Goal: Task Accomplishment & Management: Manage account settings

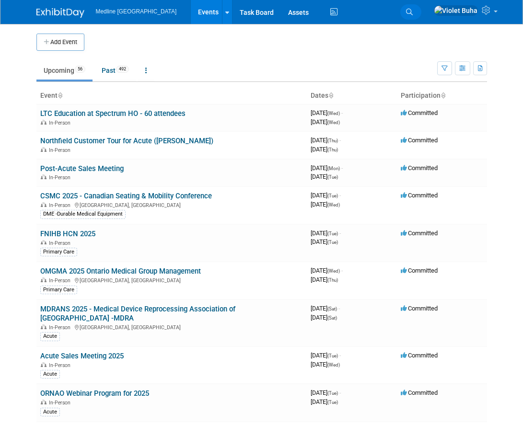
click at [413, 13] on icon at bounding box center [409, 12] width 7 height 7
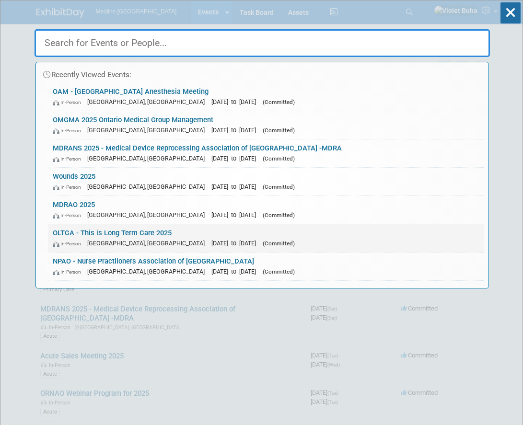
click at [211, 241] on span "[DATE] to [DATE]" at bounding box center [235, 243] width 49 height 7
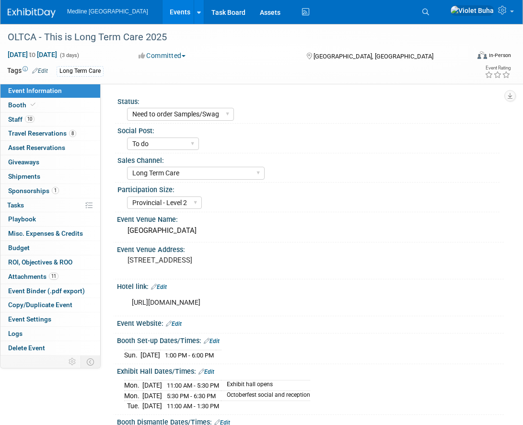
select select "Need to order Samples/Swag"
select select "To do"
select select "Long Term Care"
select select "Provincial - Level 2"
click at [64, 106] on link "Booth" at bounding box center [50, 105] width 100 height 14
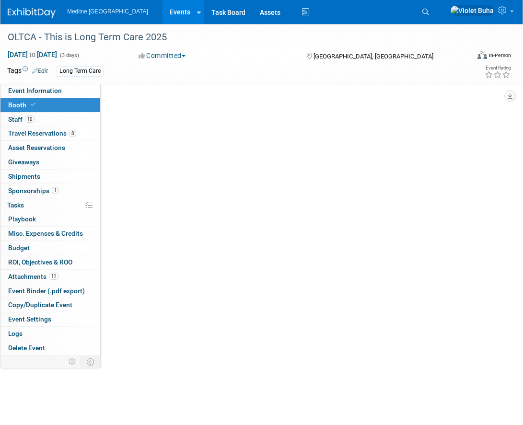
select select "6"
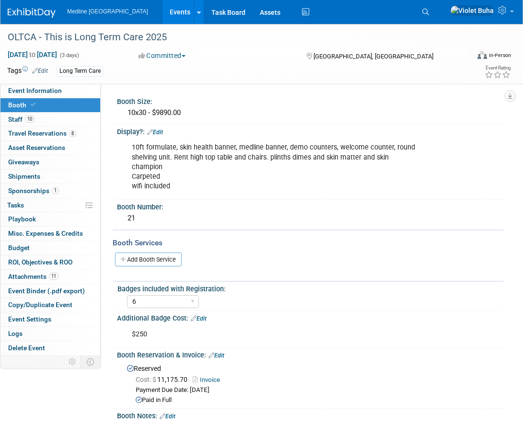
click at [30, 13] on img at bounding box center [32, 13] width 48 height 10
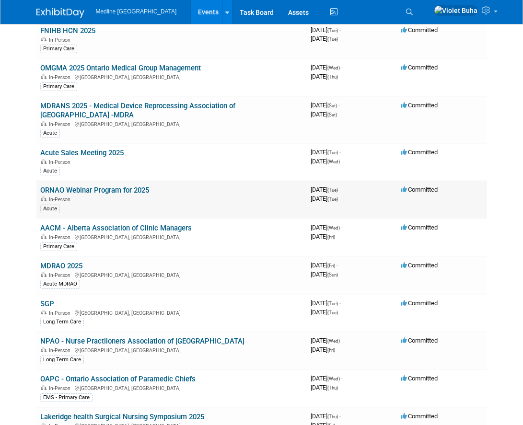
scroll to position [209, 0]
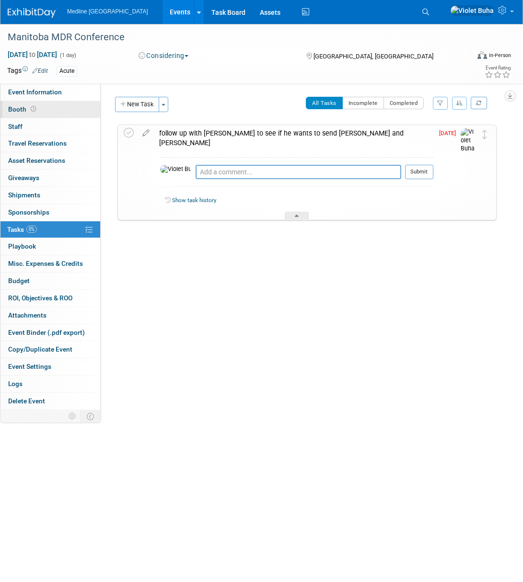
click at [66, 110] on link "Booth" at bounding box center [50, 109] width 100 height 17
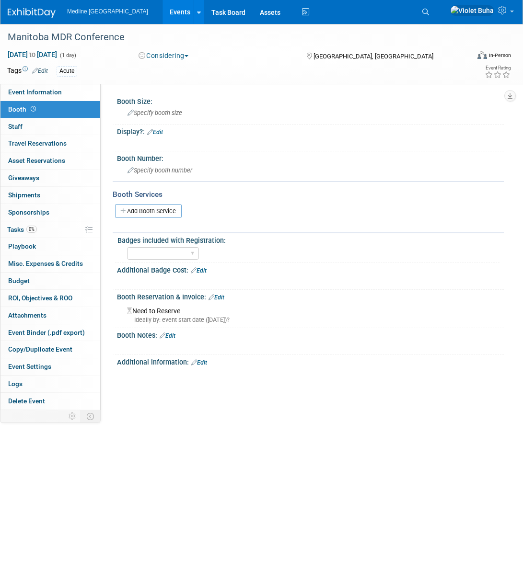
click at [26, 16] on img at bounding box center [32, 13] width 48 height 10
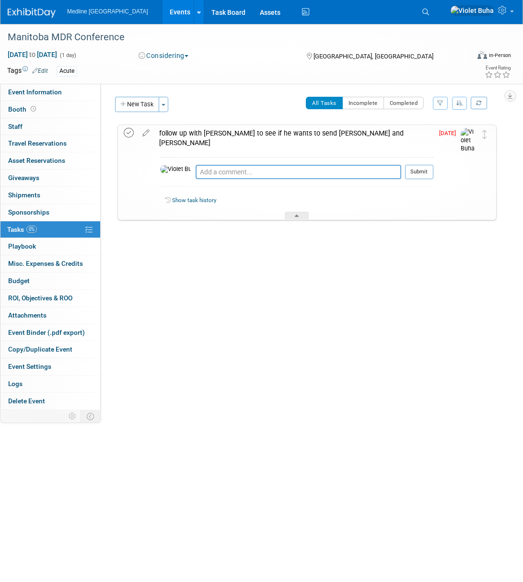
click at [129, 132] on icon at bounding box center [129, 133] width 10 height 10
click at [429, 11] on icon at bounding box center [425, 12] width 7 height 7
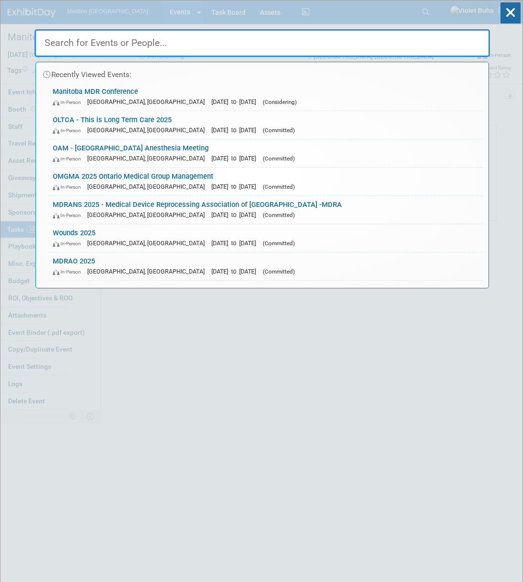
click at [302, 51] on input "text" at bounding box center [262, 43] width 455 height 28
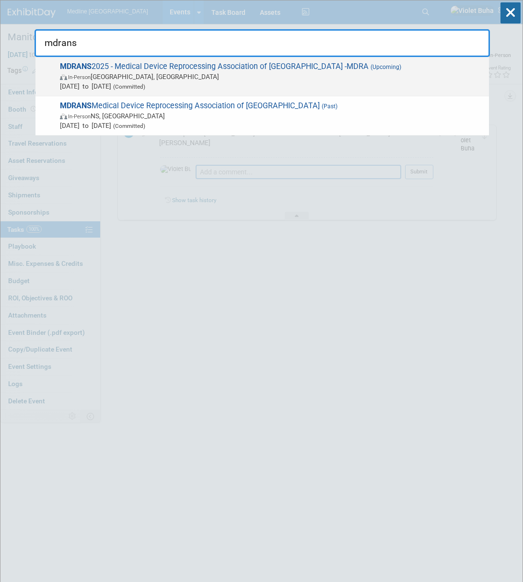
type input "mdrans"
click at [280, 78] on span "In-Person Cookville, Canada" at bounding box center [272, 77] width 424 height 10
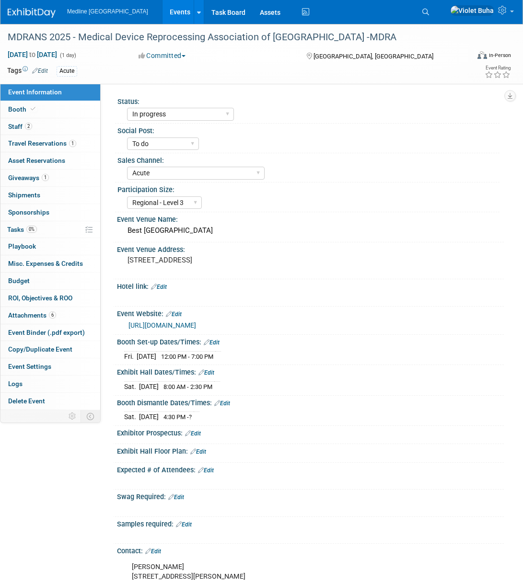
select select "In progress"
select select "To do"
select select "Acute"
select select "Regional - Level 3"
click at [51, 128] on link "2 Staff 2" at bounding box center [50, 126] width 100 height 17
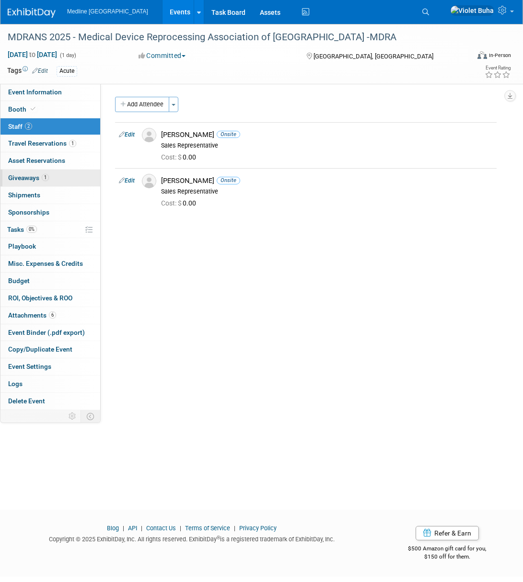
click at [30, 175] on span "Giveaways 1" at bounding box center [28, 178] width 41 height 8
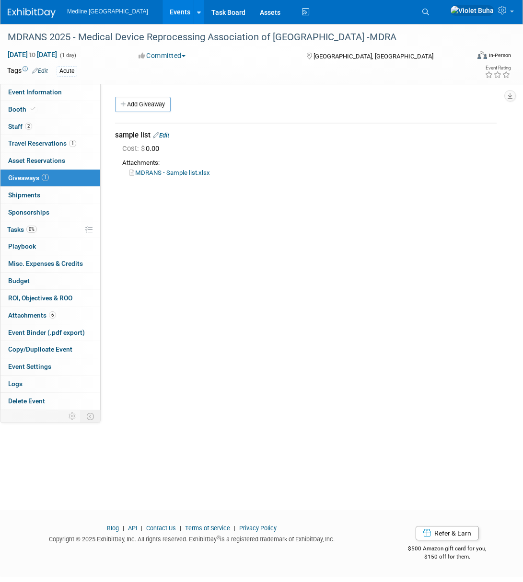
click at [166, 134] on link "Edit" at bounding box center [161, 135] width 16 height 7
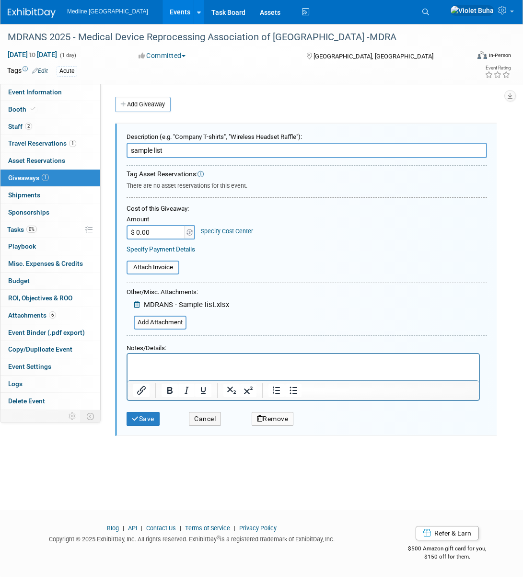
click at [139, 304] on icon at bounding box center [138, 304] width 8 height 7
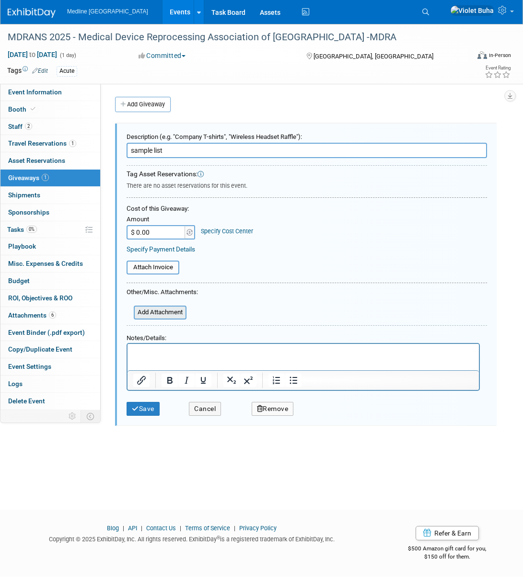
click at [157, 313] on input "file" at bounding box center [128, 313] width 114 height 12
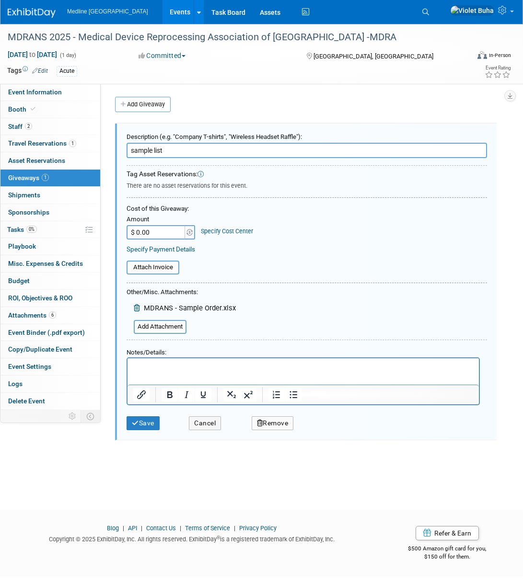
click at [184, 151] on input "sample list" at bounding box center [307, 150] width 360 height 15
click at [155, 372] on html at bounding box center [302, 365] width 351 height 14
click at [142, 421] on button "Save" at bounding box center [143, 424] width 33 height 14
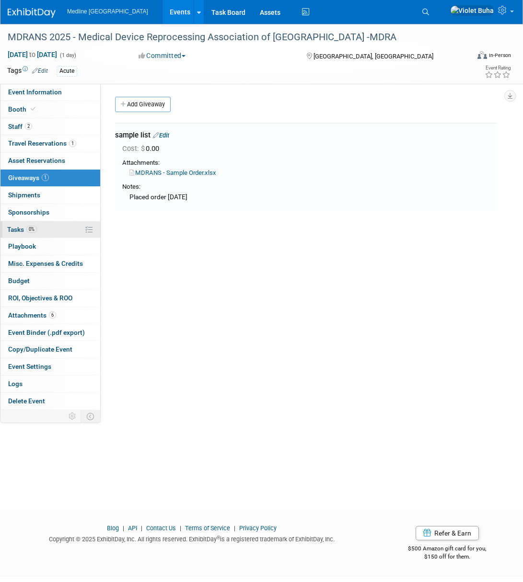
click at [18, 232] on span "Tasks 0%" at bounding box center [22, 230] width 30 height 8
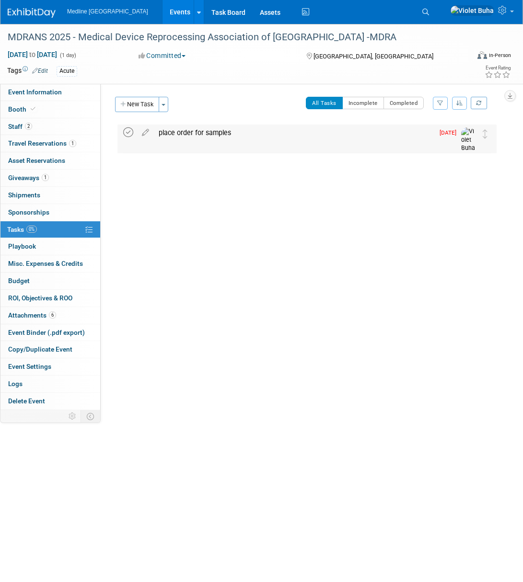
click at [128, 132] on icon at bounding box center [128, 132] width 10 height 10
click at [45, 12] on img at bounding box center [32, 13] width 48 height 10
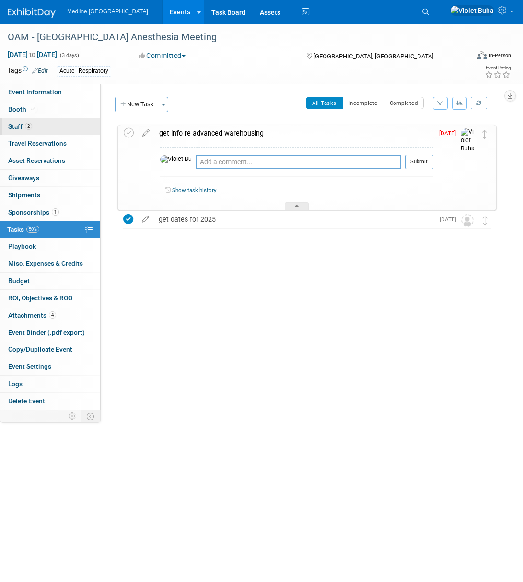
click at [50, 124] on link "2 Staff 2" at bounding box center [50, 126] width 100 height 17
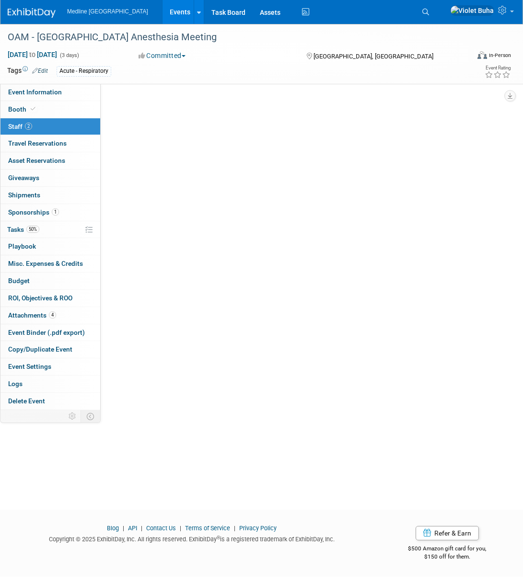
click at [50, 124] on link "2 Staff 2" at bounding box center [50, 126] width 100 height 17
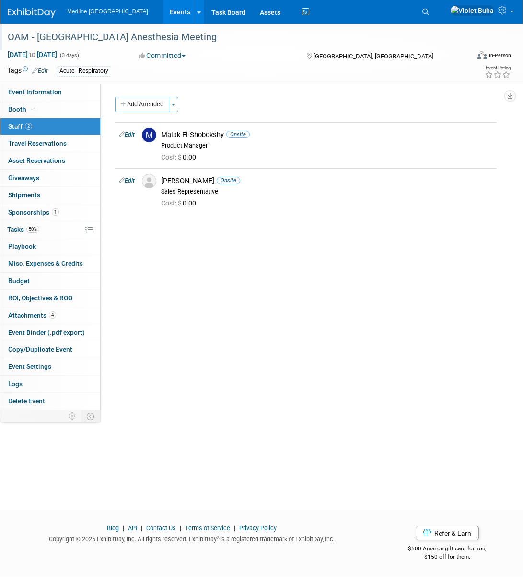
click at [188, 39] on div "OAM - [GEOGRAPHIC_DATA] Anesthesia Meeting" at bounding box center [232, 37] width 457 height 17
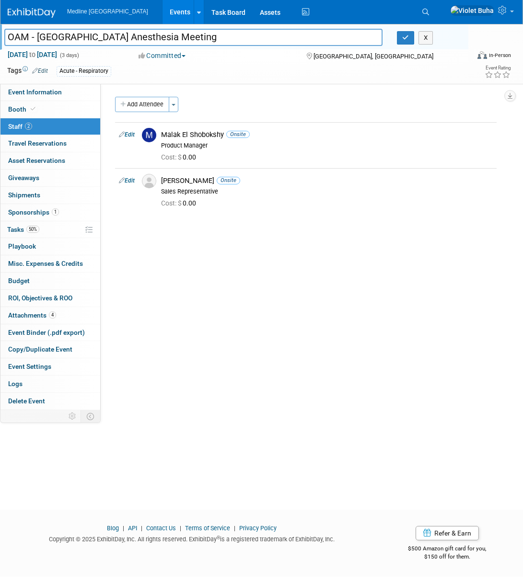
drag, startPoint x: 178, startPoint y: 39, endPoint x: 0, endPoint y: 39, distance: 178.3
click at [0, 39] on div "OAM - [GEOGRAPHIC_DATA] Anesthesia Meeting" at bounding box center [193, 38] width 393 height 14
click at [406, 39] on icon "button" at bounding box center [405, 38] width 7 height 6
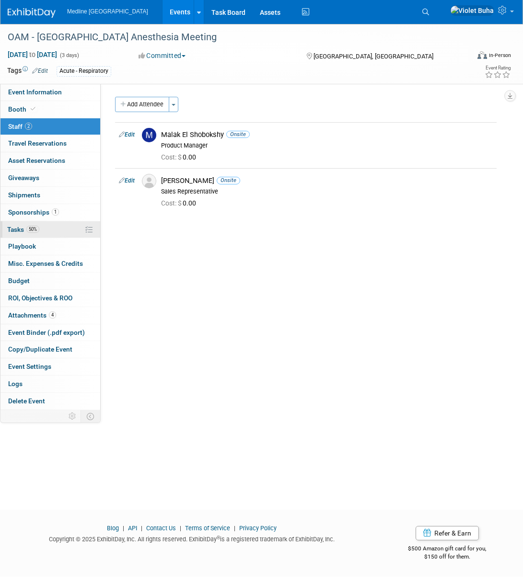
click at [18, 230] on span "Tasks 50%" at bounding box center [23, 230] width 32 height 8
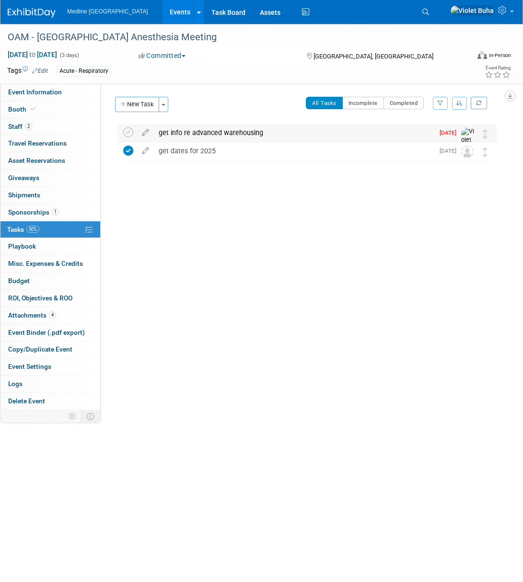
click at [198, 135] on div "get info re advanced warehousing" at bounding box center [294, 133] width 280 height 16
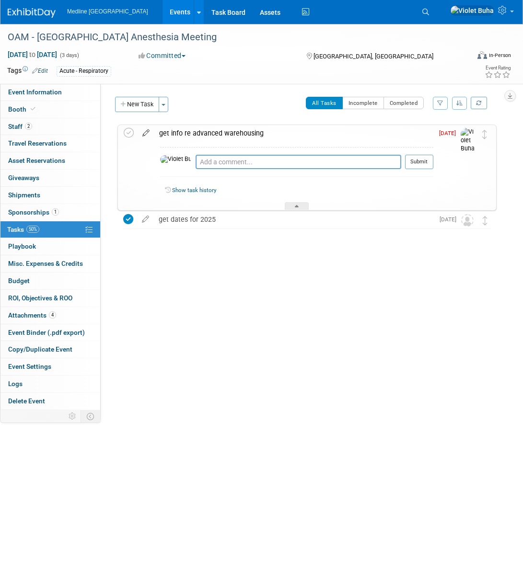
click at [143, 133] on icon at bounding box center [146, 131] width 17 height 12
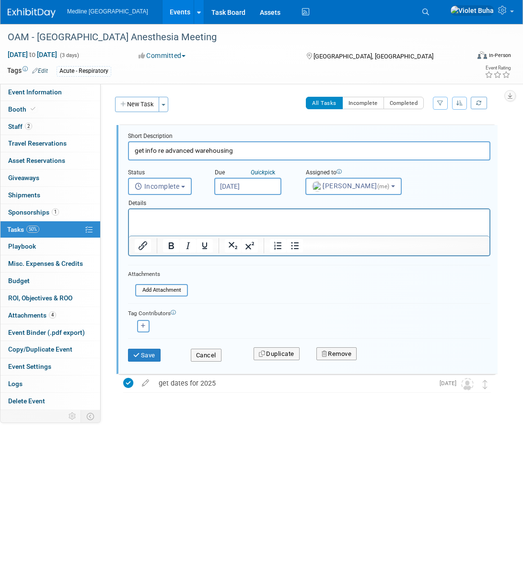
click at [268, 187] on input "Aug 18, 2025" at bounding box center [247, 186] width 67 height 17
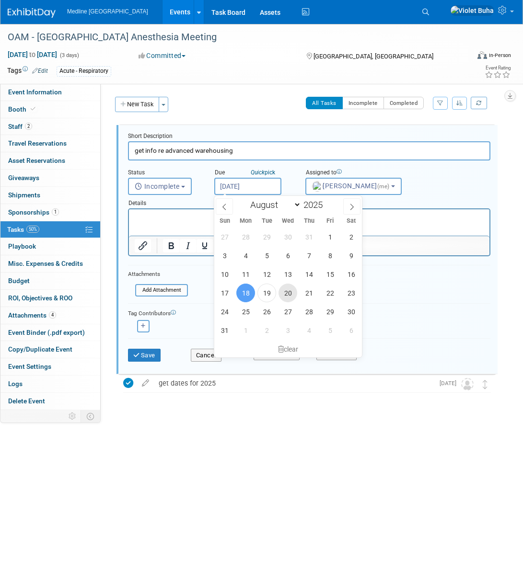
click at [290, 293] on span "20" at bounding box center [287, 293] width 19 height 19
type input "Aug 20, 2025"
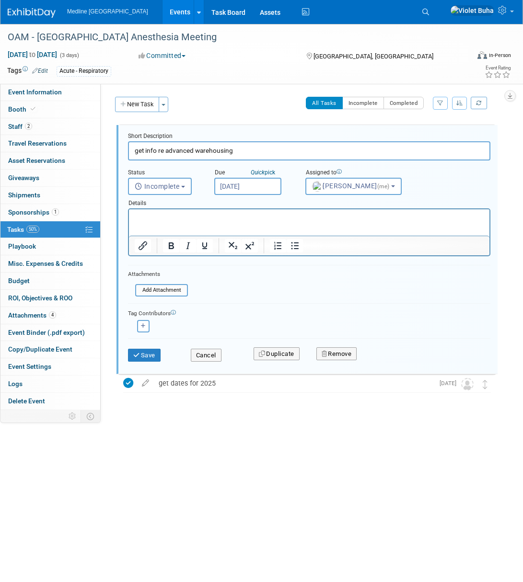
click at [225, 214] on p "Rich Text Area. Press ALT-0 for help." at bounding box center [309, 217] width 349 height 9
click at [151, 355] on button "Save" at bounding box center [144, 355] width 33 height 13
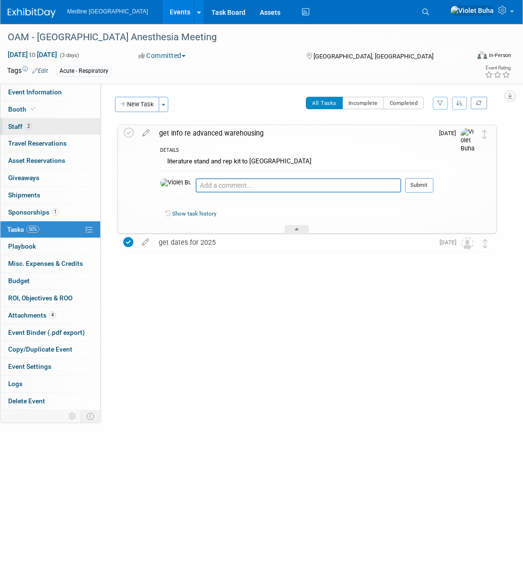
click at [38, 126] on link "2 Staff 2" at bounding box center [50, 126] width 100 height 17
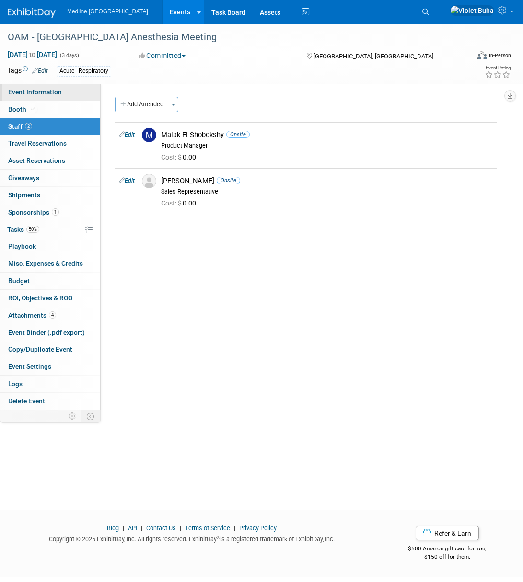
click at [47, 90] on span "Event Information" at bounding box center [35, 92] width 54 height 8
select select "Waiting for information"
select select "To do"
select select "Acute"
select select "Provincial - Level 2"
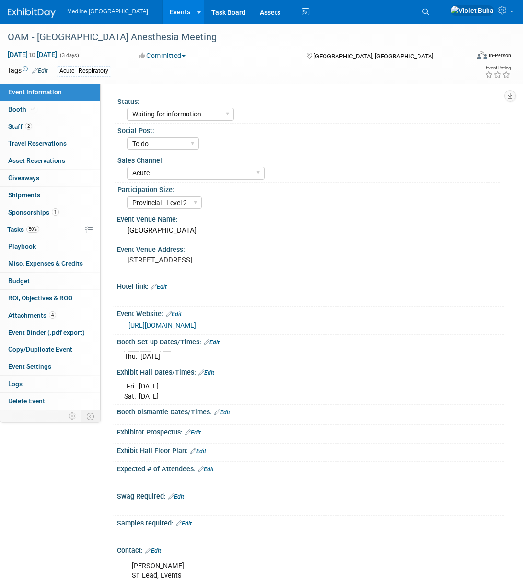
click at [39, 12] on img at bounding box center [32, 13] width 48 height 10
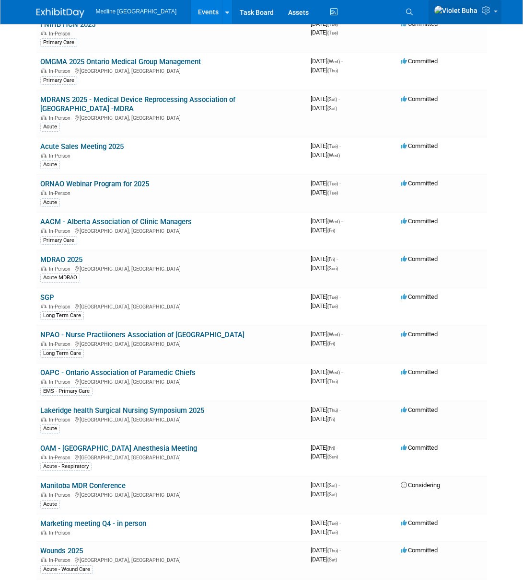
click at [491, 11] on icon at bounding box center [487, 10] width 11 height 9
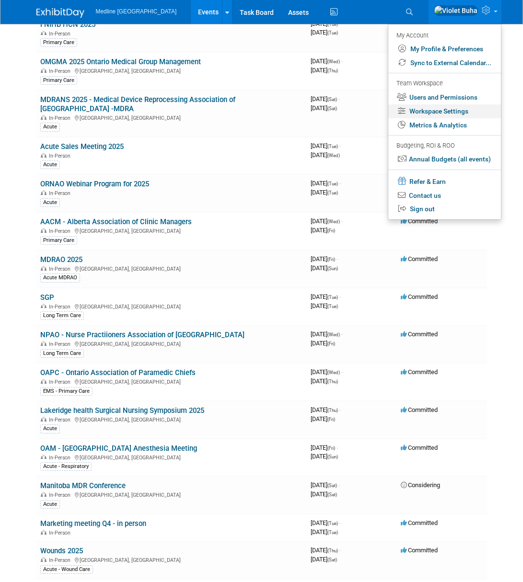
click at [445, 113] on link "Workspace Settings" at bounding box center [444, 111] width 113 height 14
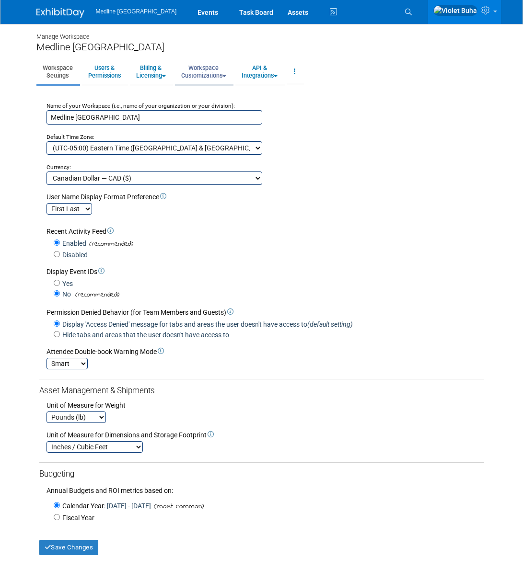
click at [211, 70] on link "Workspace Customizations" at bounding box center [204, 71] width 58 height 23
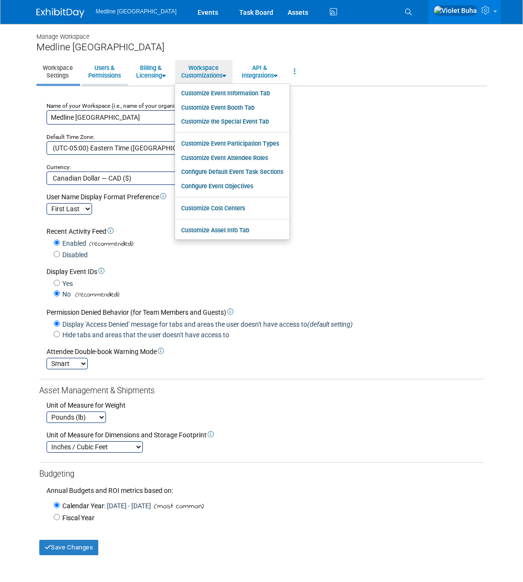
click at [110, 72] on link "Users & Permissions" at bounding box center [104, 71] width 45 height 23
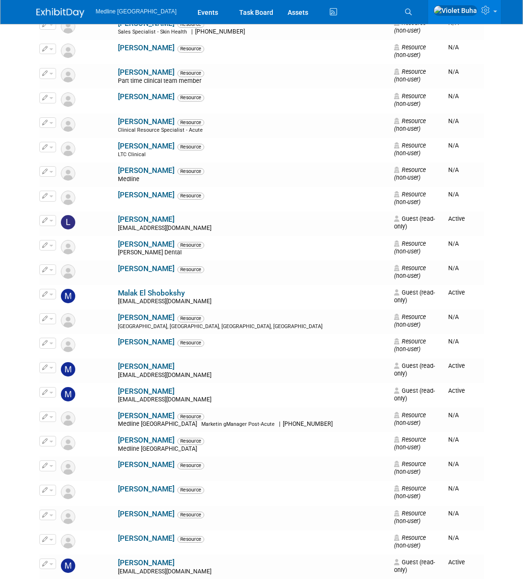
scroll to position [2577, 0]
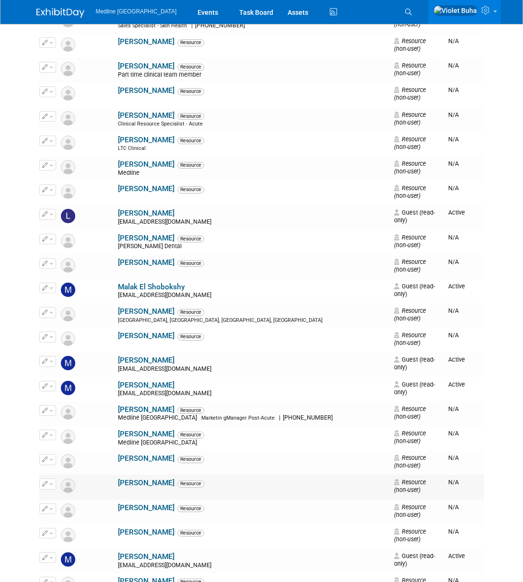
click at [49, 484] on span "button" at bounding box center [51, 485] width 4 height 2
click at [60, 493] on link "Edit" at bounding box center [78, 499] width 76 height 13
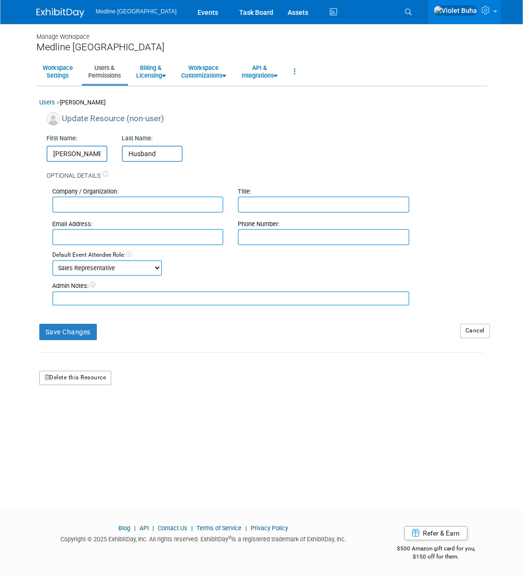
click at [78, 379] on button "Delete this Resource" at bounding box center [75, 378] width 72 height 14
click at [68, 417] on link "Yes" at bounding box center [65, 418] width 28 height 15
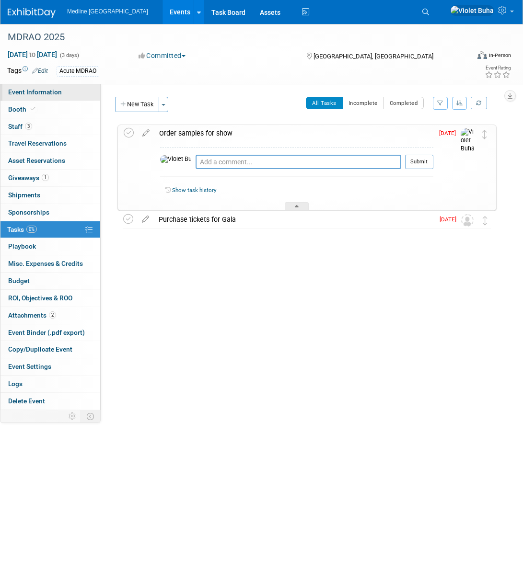
click at [46, 94] on span "Event Information" at bounding box center [35, 92] width 54 height 8
select select "In progress"
select select "To do"
select select "Acute"
select select "Provincial - Level 2"
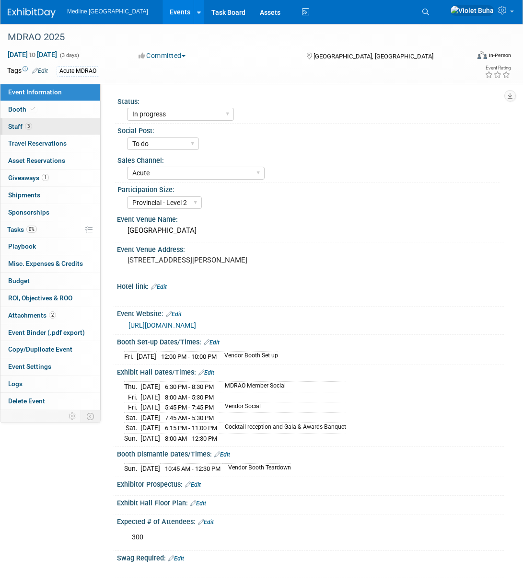
click at [46, 125] on link "3 Staff 3" at bounding box center [50, 126] width 100 height 17
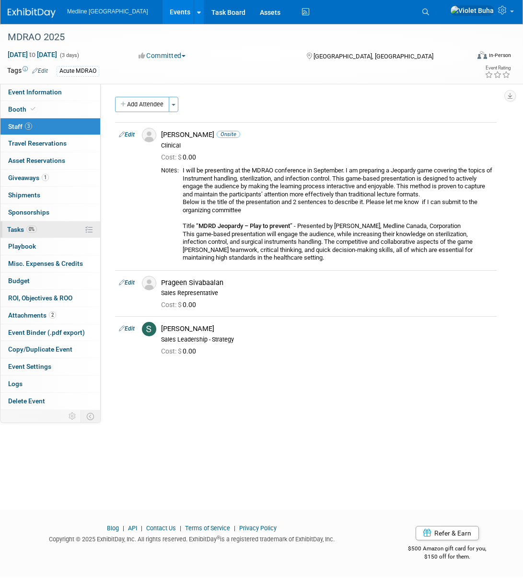
click at [23, 232] on span "Tasks 0%" at bounding box center [22, 230] width 30 height 8
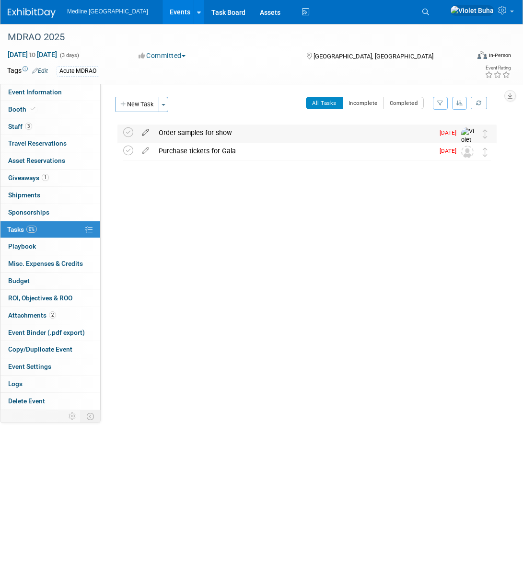
click at [145, 129] on icon at bounding box center [145, 131] width 17 height 12
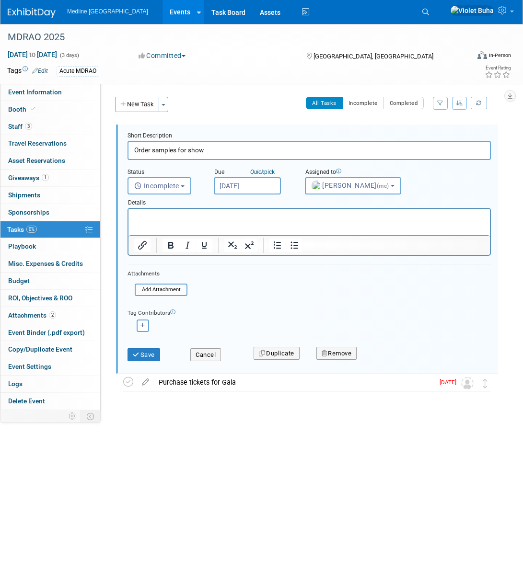
click at [270, 188] on input "[DATE]" at bounding box center [247, 185] width 67 height 17
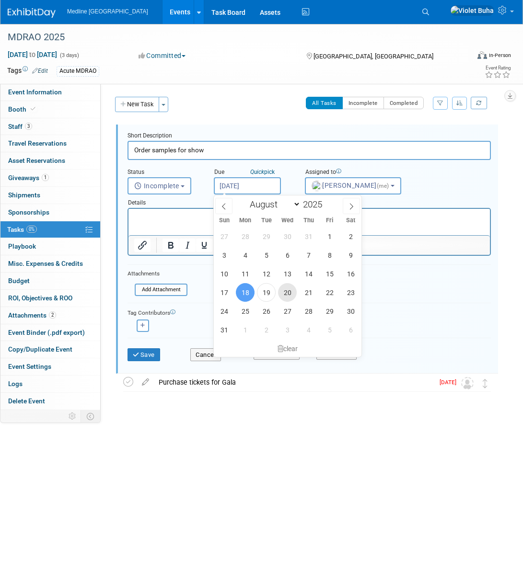
click at [286, 293] on span "20" at bounding box center [287, 292] width 19 height 19
type input "[DATE]"
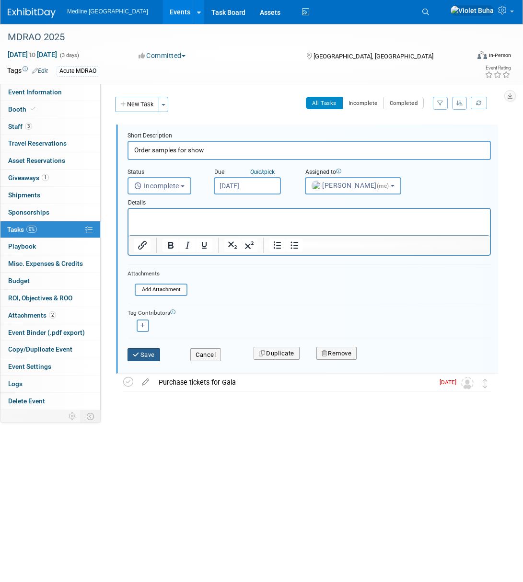
click at [155, 358] on button "Save" at bounding box center [143, 354] width 33 height 13
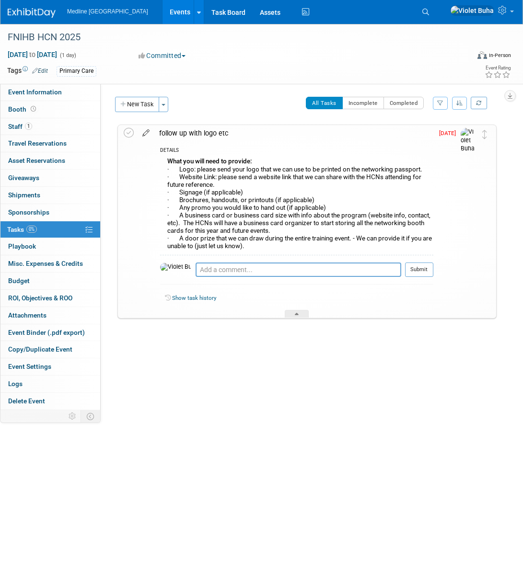
click at [144, 131] on icon at bounding box center [146, 131] width 17 height 12
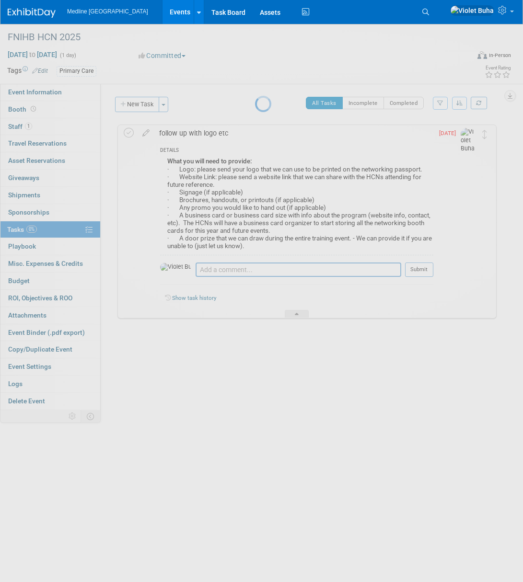
select select "7"
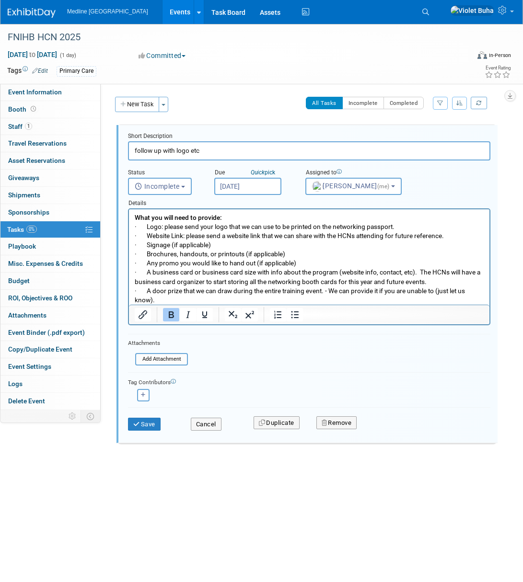
click at [253, 187] on input "Aug 18, 2025" at bounding box center [247, 186] width 67 height 17
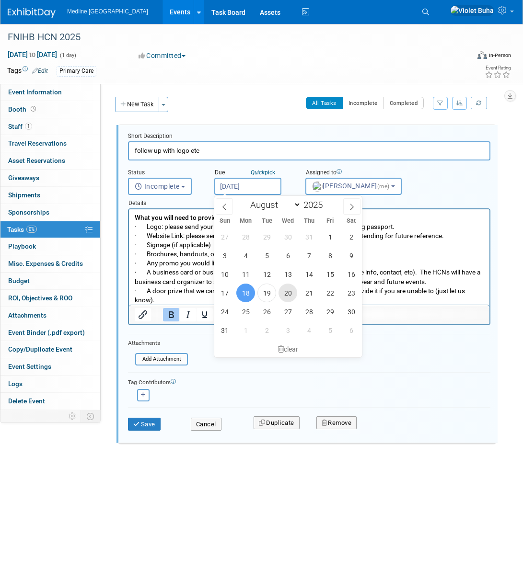
drag, startPoint x: 290, startPoint y: 293, endPoint x: 155, endPoint y: 84, distance: 249.0
click at [290, 293] on span "20" at bounding box center [287, 293] width 19 height 19
type input "Aug 20, 2025"
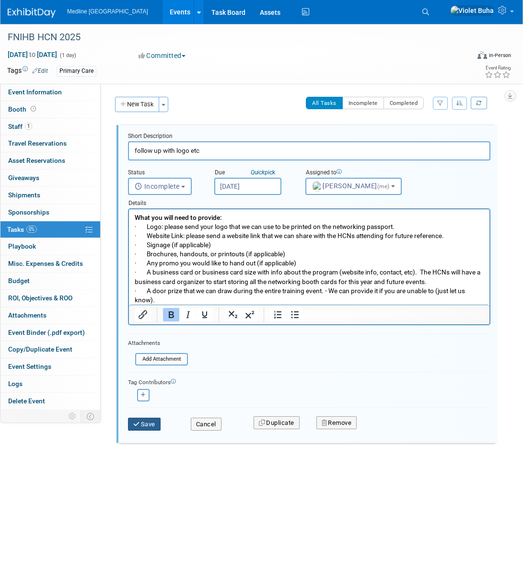
click at [145, 422] on button "Save" at bounding box center [144, 424] width 33 height 13
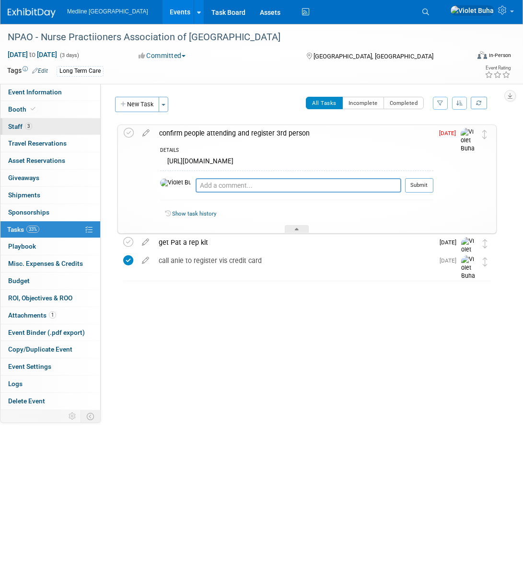
click at [17, 127] on span "Staff 3" at bounding box center [20, 127] width 24 height 8
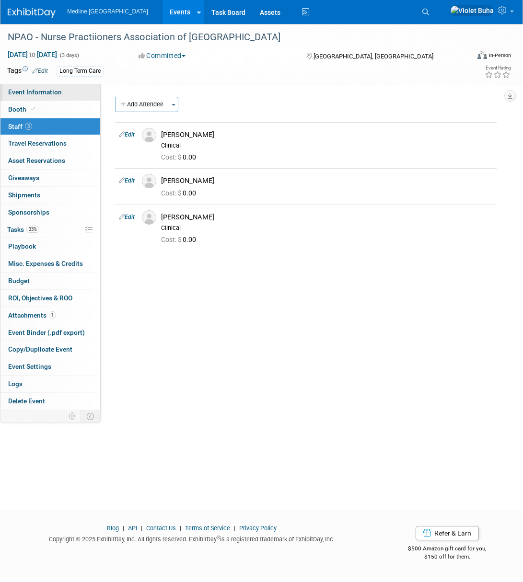
click at [33, 94] on span "Event Information" at bounding box center [35, 92] width 54 height 8
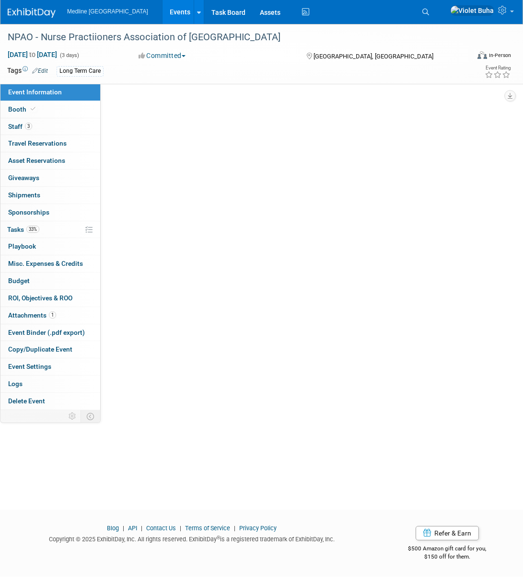
select select "Need to order Samples/Swag"
select select "To do"
select select "Long Term Care"
select select "Regional - Level 3"
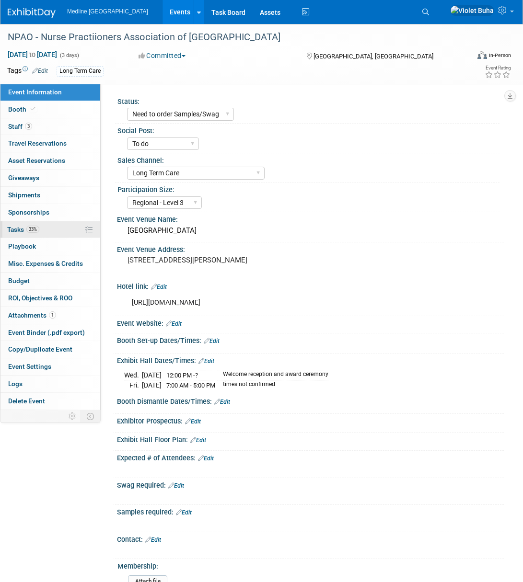
click at [17, 230] on span "Tasks 33%" at bounding box center [23, 230] width 32 height 8
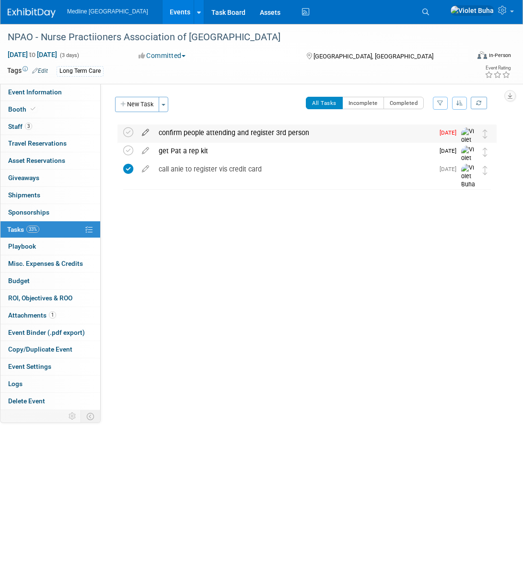
click at [147, 131] on icon at bounding box center [145, 131] width 17 height 12
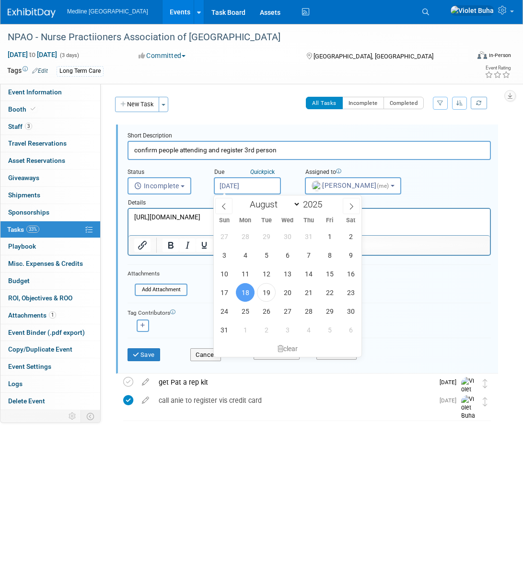
click at [256, 186] on input "[DATE]" at bounding box center [247, 185] width 67 height 17
click at [288, 288] on span "20" at bounding box center [287, 292] width 19 height 19
type input "[DATE]"
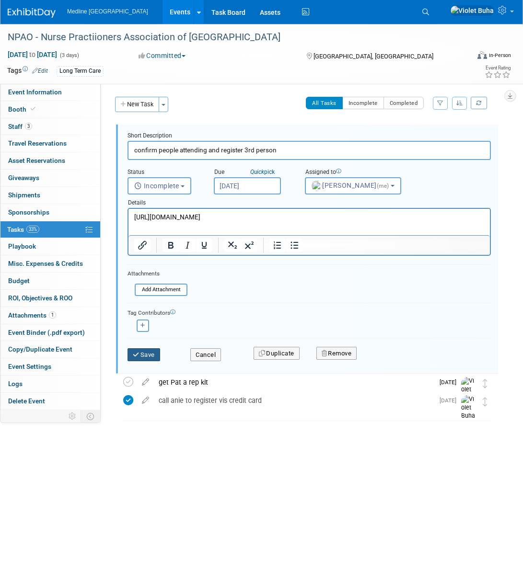
click at [154, 354] on button "Save" at bounding box center [143, 354] width 33 height 13
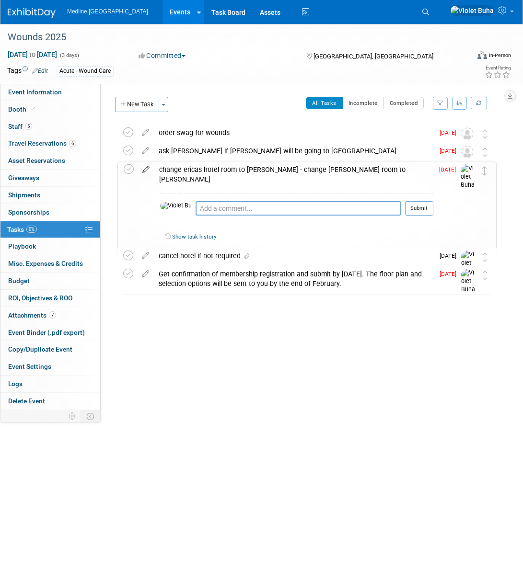
click at [145, 168] on icon at bounding box center [146, 168] width 17 height 12
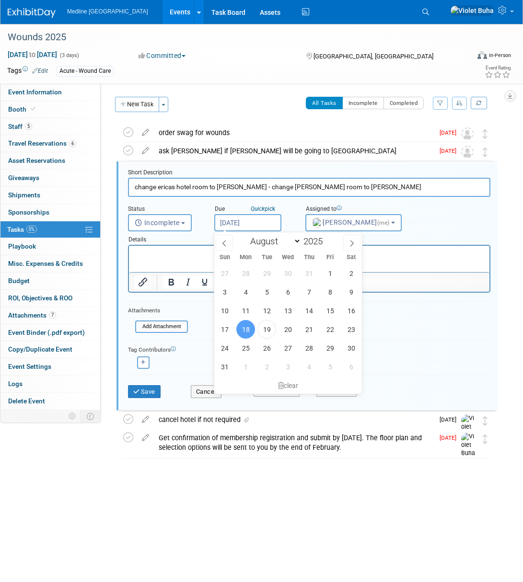
click at [255, 223] on input "[DATE]" at bounding box center [247, 222] width 67 height 17
click at [287, 329] on span "20" at bounding box center [287, 329] width 19 height 19
type input "[DATE]"
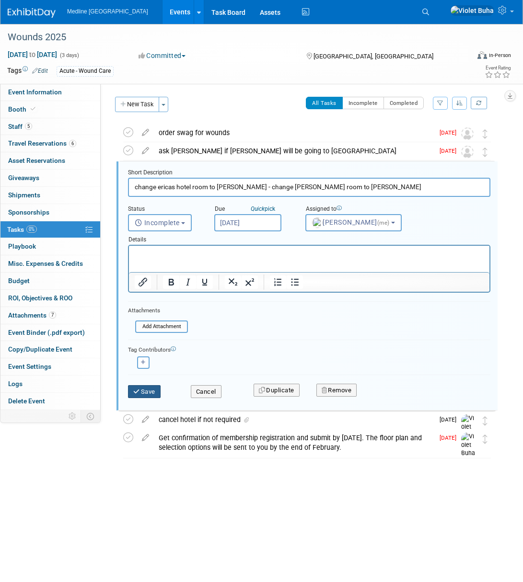
click at [148, 391] on button "Save" at bounding box center [144, 391] width 33 height 13
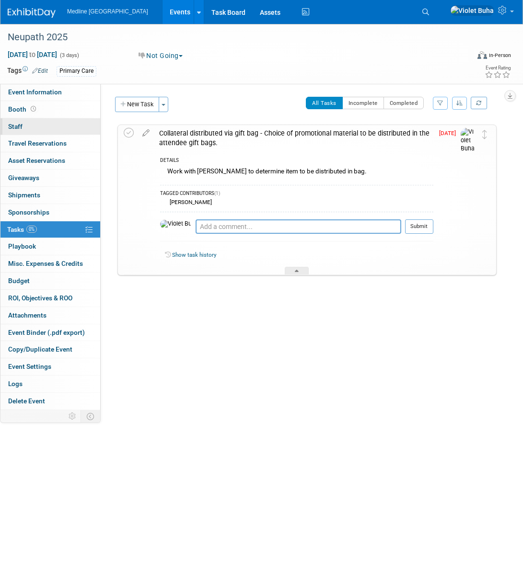
click at [62, 126] on link "0 Staff 0" at bounding box center [50, 126] width 100 height 17
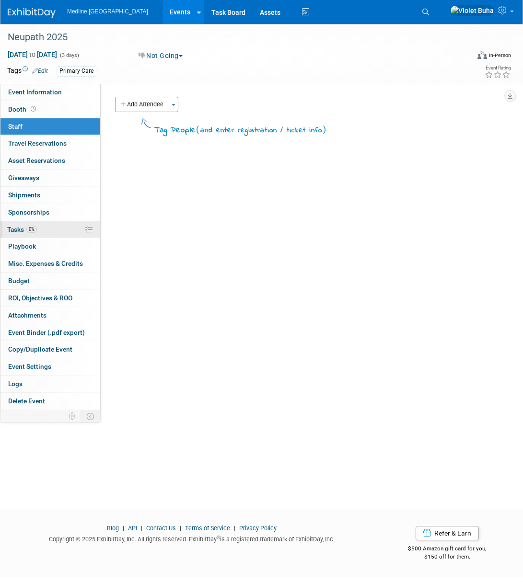
click at [12, 230] on span "Tasks 0%" at bounding box center [22, 230] width 30 height 8
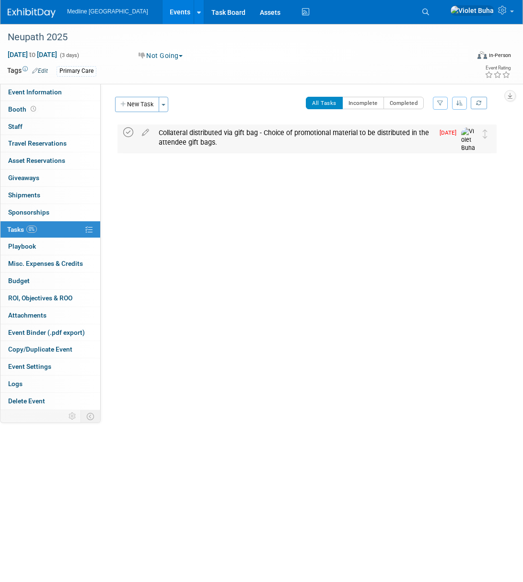
click at [128, 131] on icon at bounding box center [128, 132] width 10 height 10
